Goal: Find specific page/section: Find specific page/section

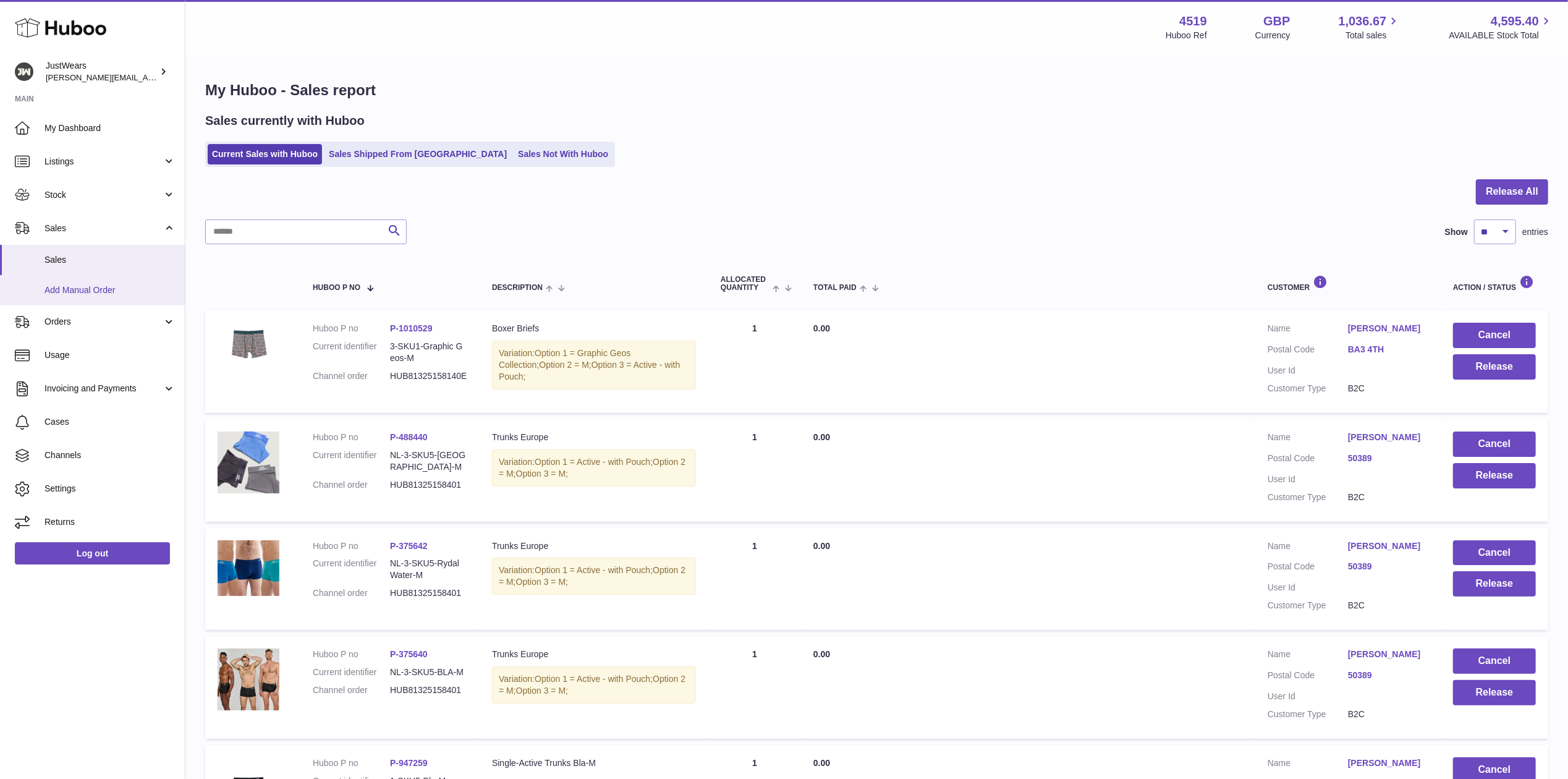
click at [112, 280] on link "Add Manual Order" at bounding box center [92, 290] width 185 height 30
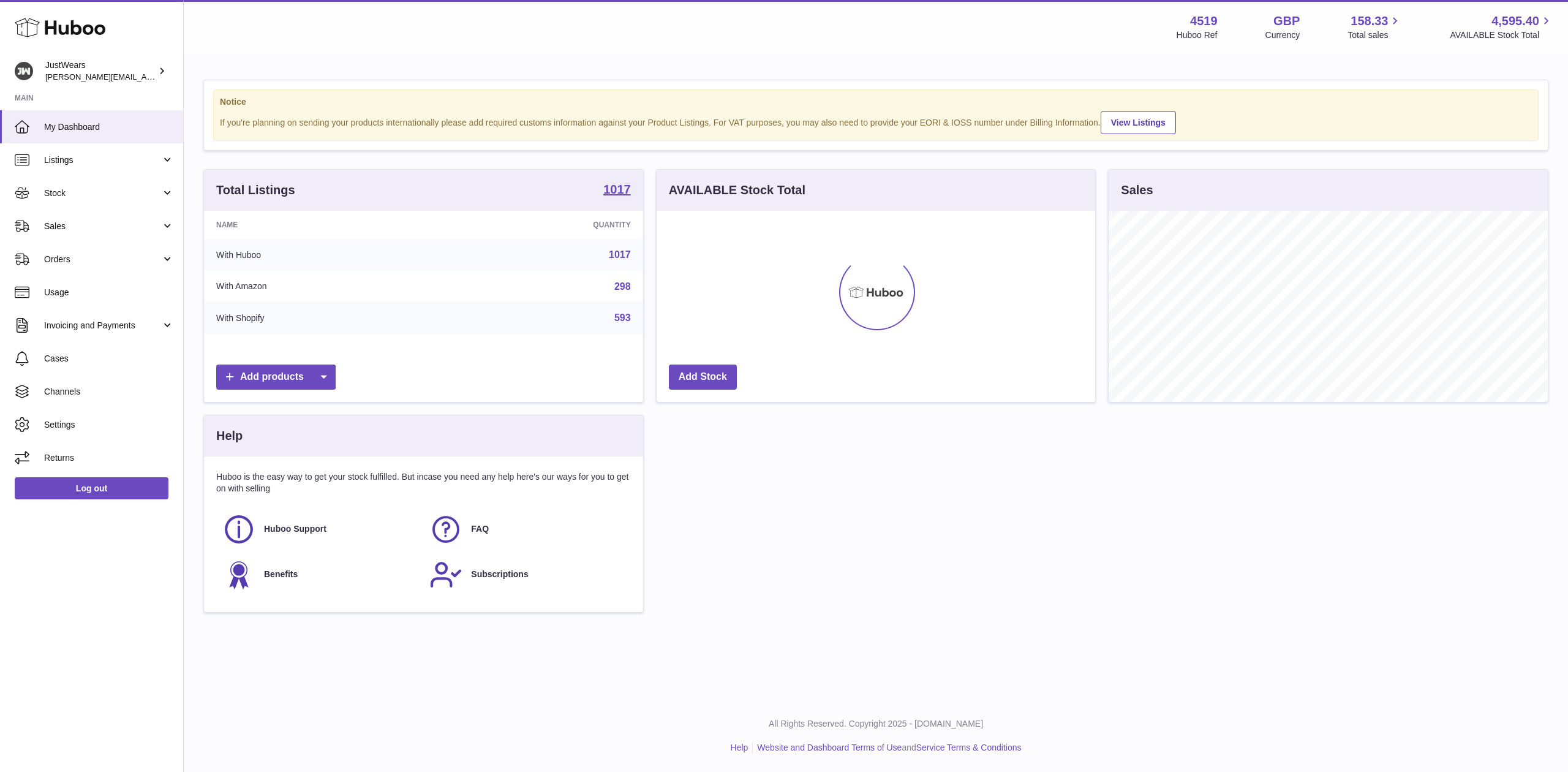
scroll to position [191, 439]
click at [165, 228] on link "Sales" at bounding box center [91, 225] width 183 height 33
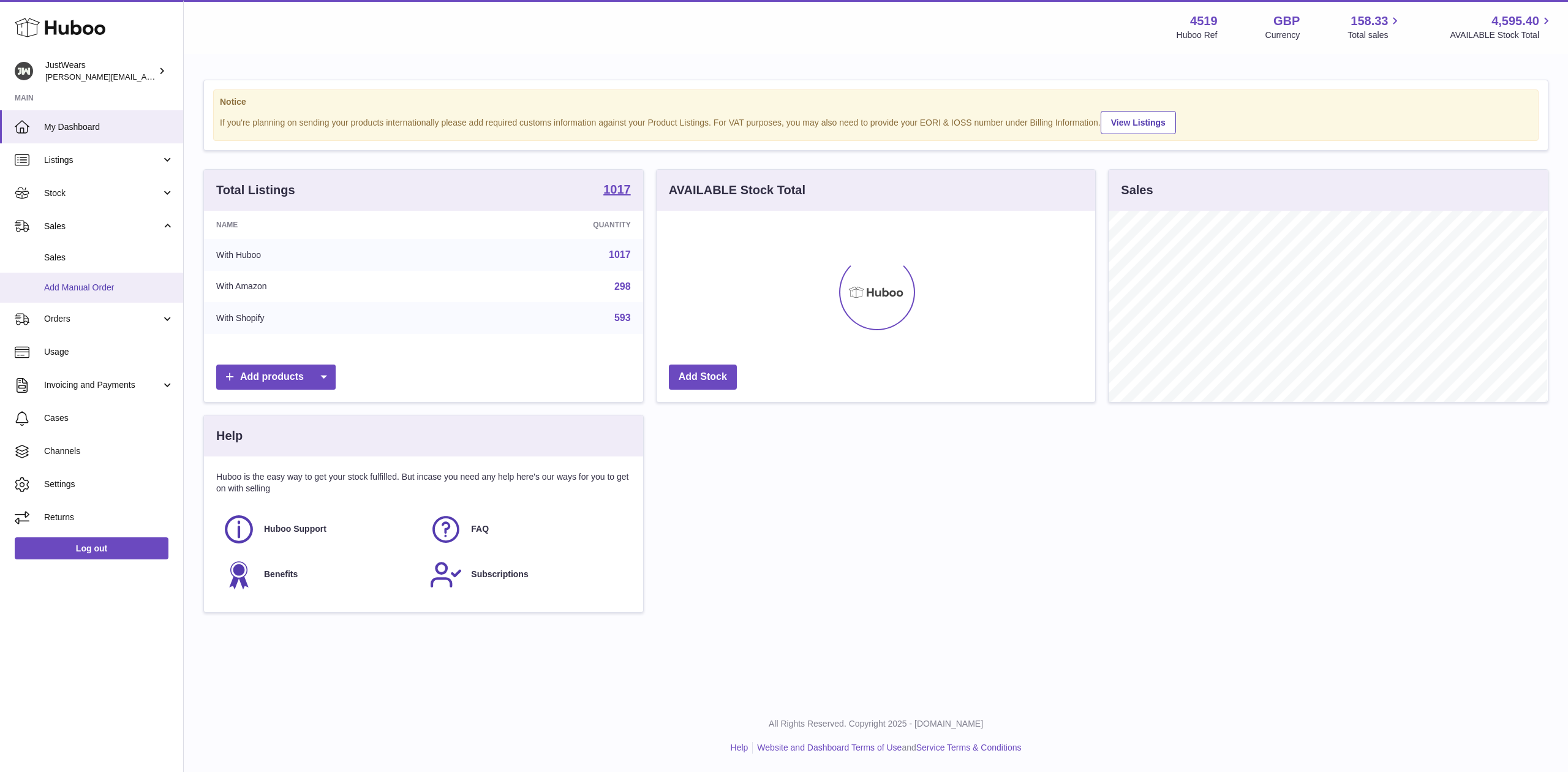
click at [128, 283] on span "Add Manual Order" at bounding box center [108, 288] width 130 height 11
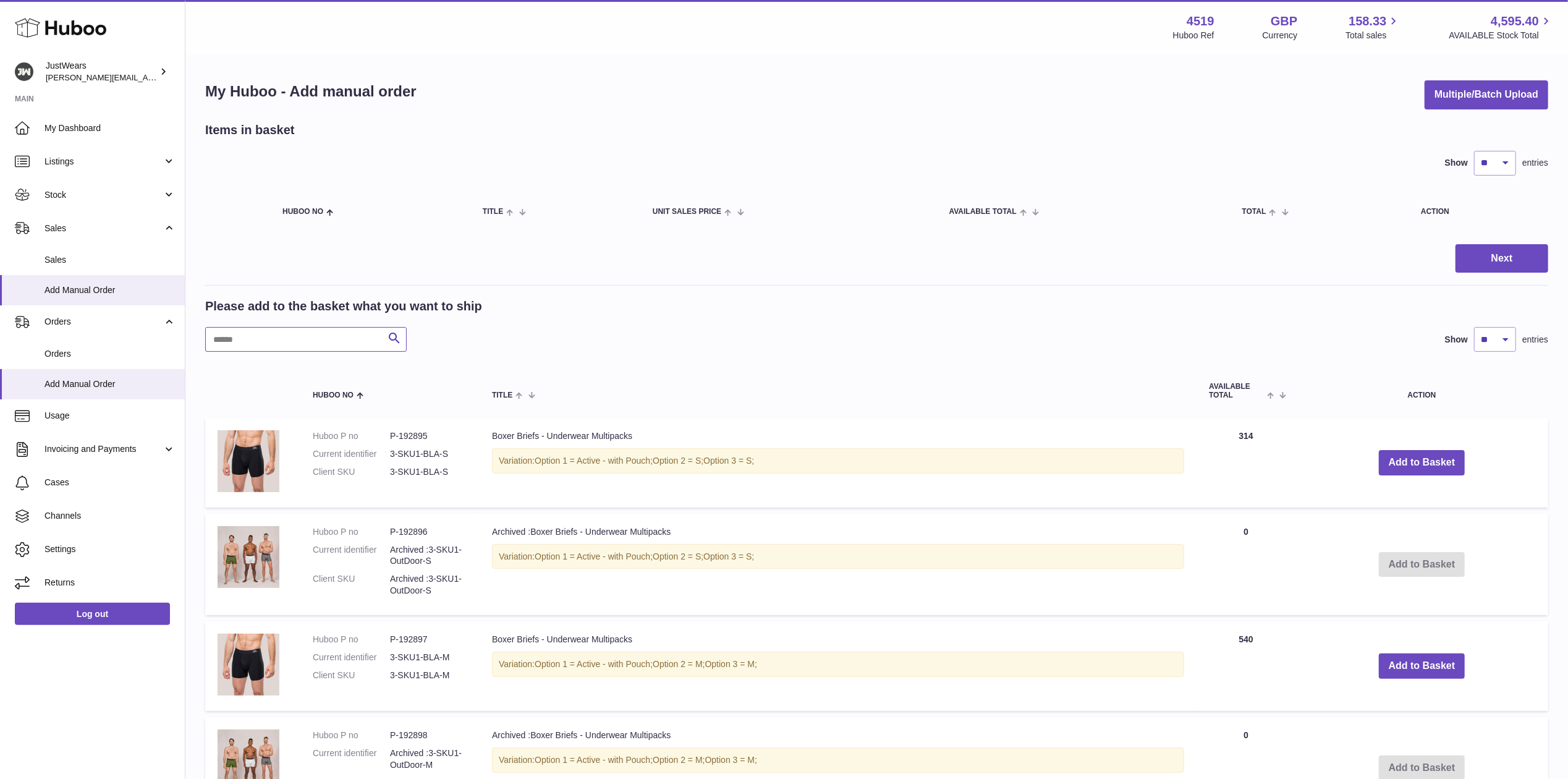
click at [299, 333] on input "text" at bounding box center [306, 339] width 202 height 24
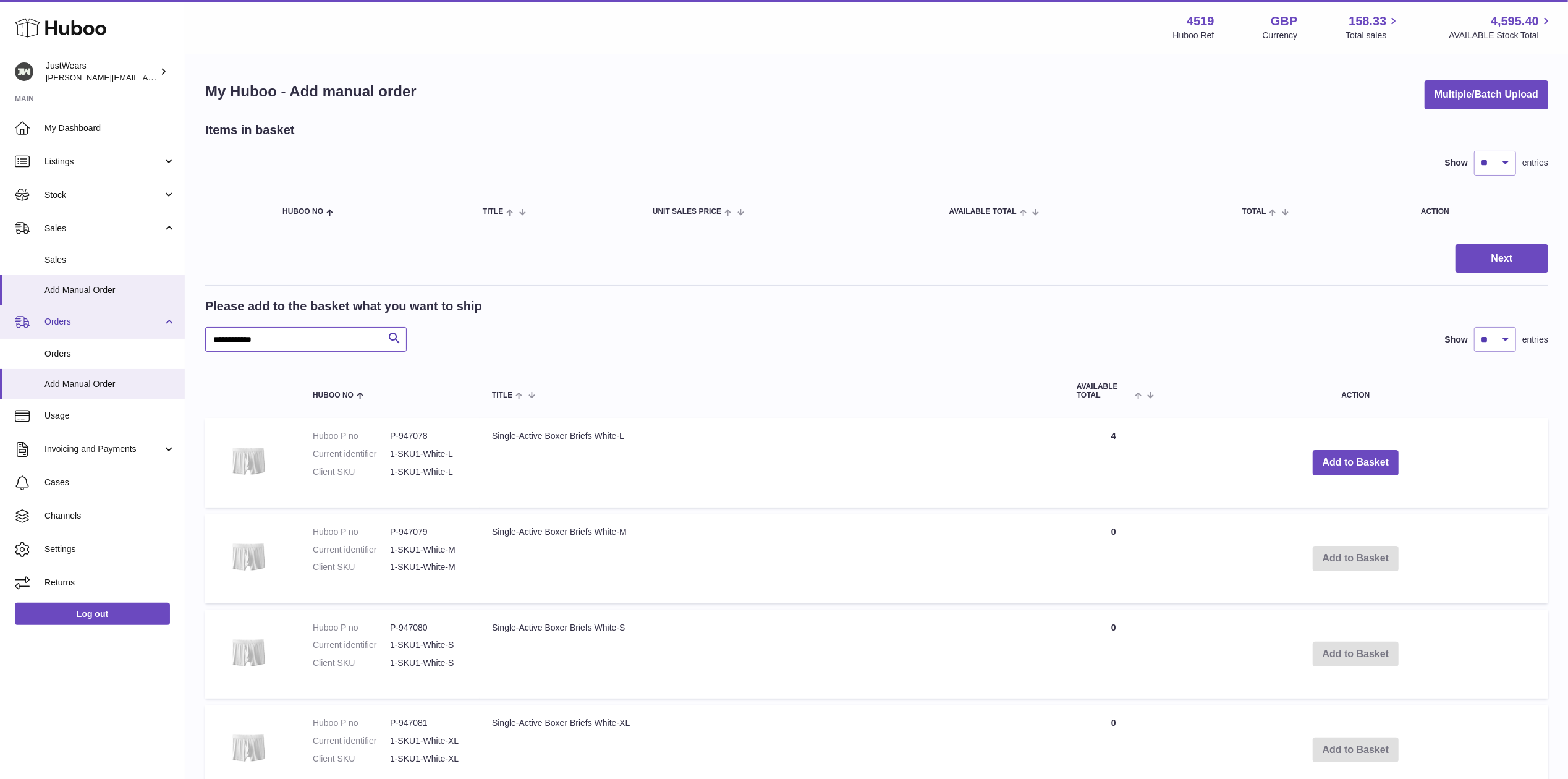
type input "**********"
drag, startPoint x: 458, startPoint y: 472, endPoint x: 386, endPoint y: 470, distance: 72.0
click at [386, 470] on dl "Huboo P no P-947078 Current identifier 1-SKU1-White-L Client SKU 1-SKU1-White-L" at bounding box center [390, 457] width 154 height 54
copy dl "1-SKU1-White-L"
